Goal: Task Accomplishment & Management: Manage account settings

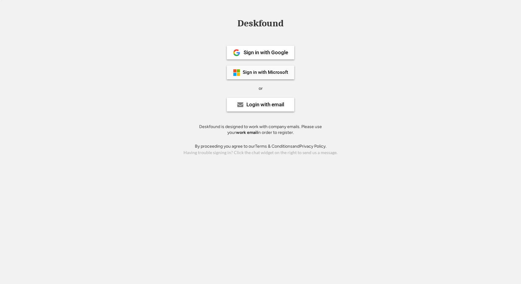
click at [278, 75] on div "Sign in with Microsoft" at bounding box center [260, 73] width 67 height 14
